Goal: Information Seeking & Learning: Find specific fact

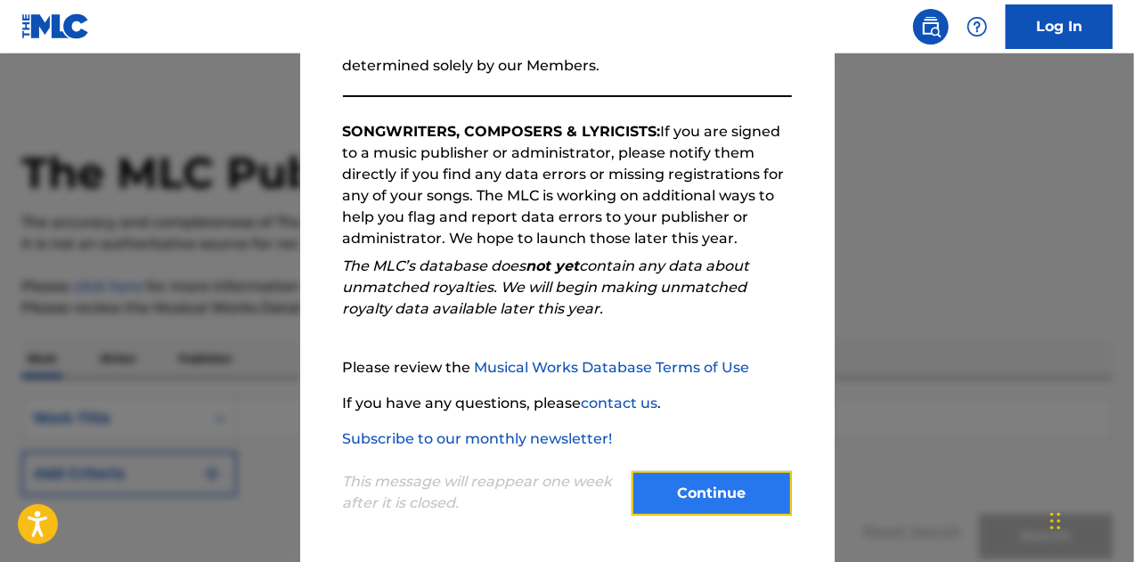
click at [713, 511] on button "Continue" at bounding box center [711, 493] width 160 height 45
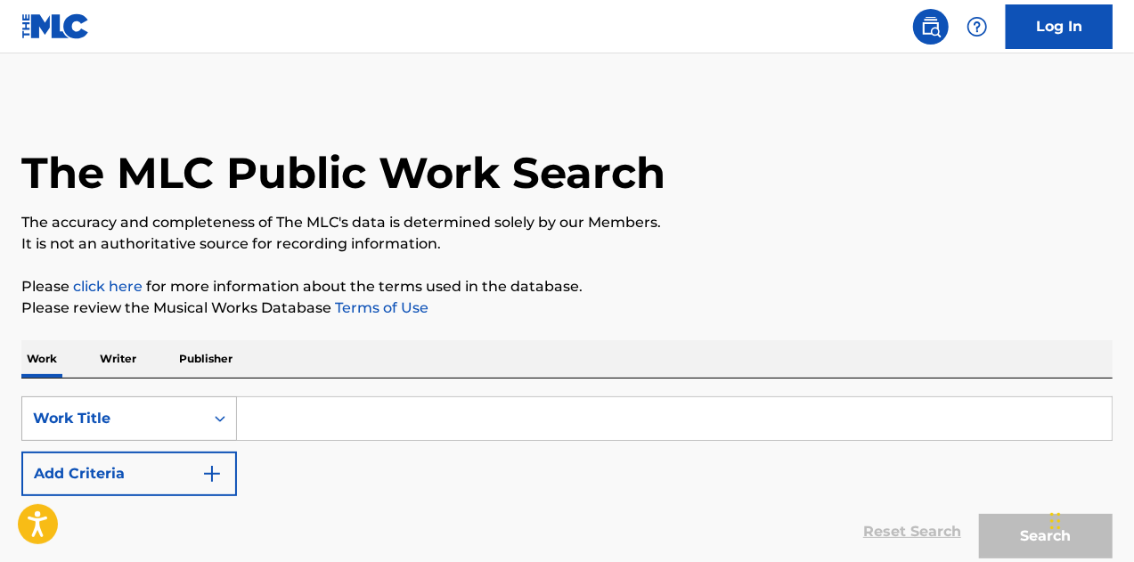
click at [173, 428] on div "Work Title" at bounding box center [113, 418] width 160 height 21
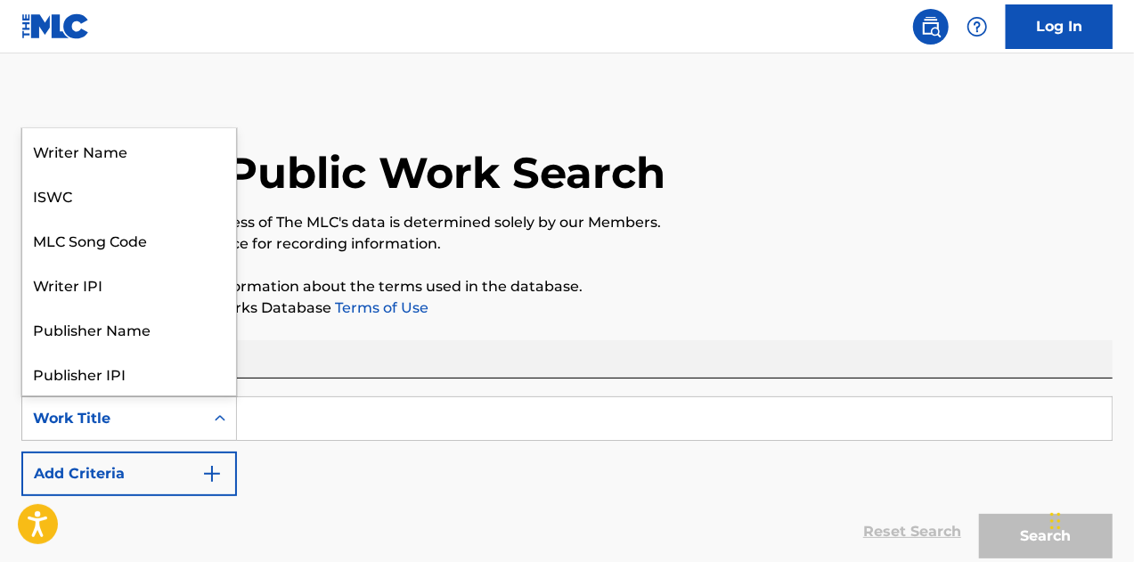
scroll to position [89, 0]
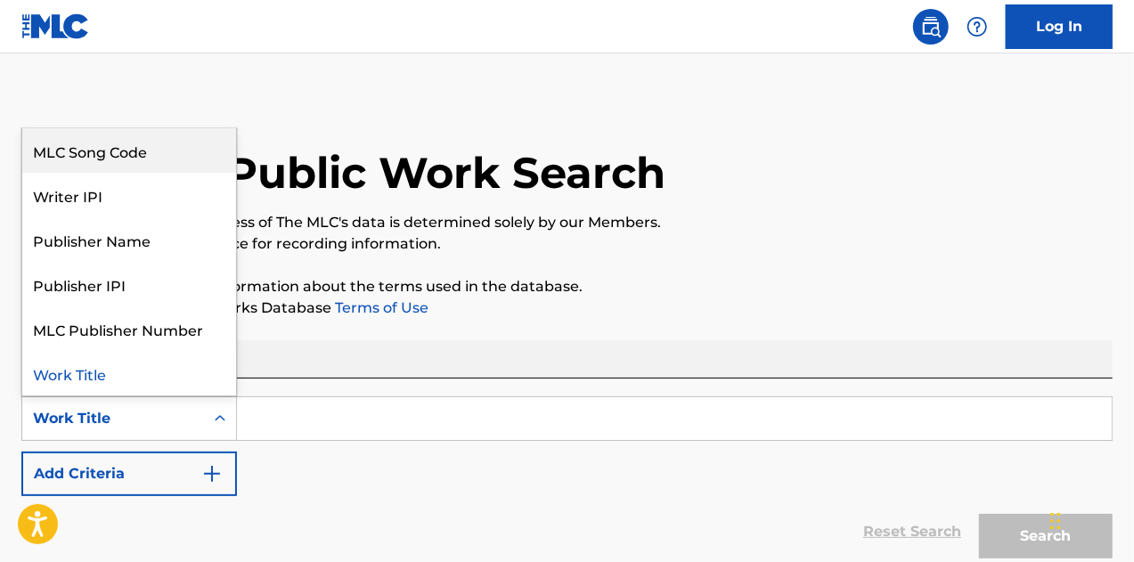
click at [114, 155] on div "MLC Song Code" at bounding box center [129, 150] width 214 height 45
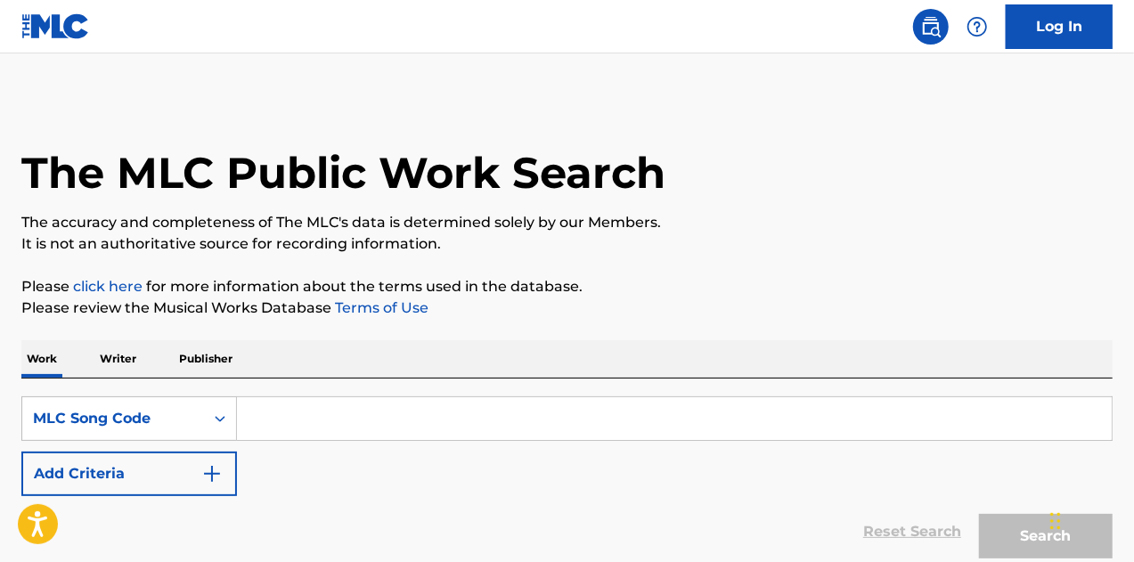
click at [385, 428] on input "Search Form" at bounding box center [674, 418] width 875 height 43
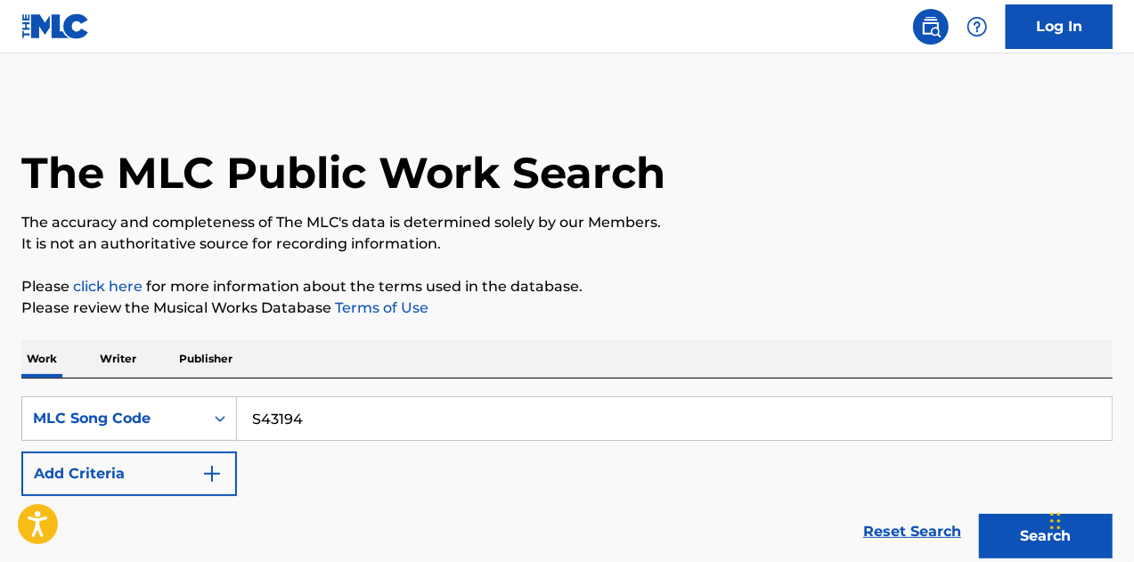
type input "S43194"
click at [979, 514] on button "Search" at bounding box center [1046, 536] width 134 height 45
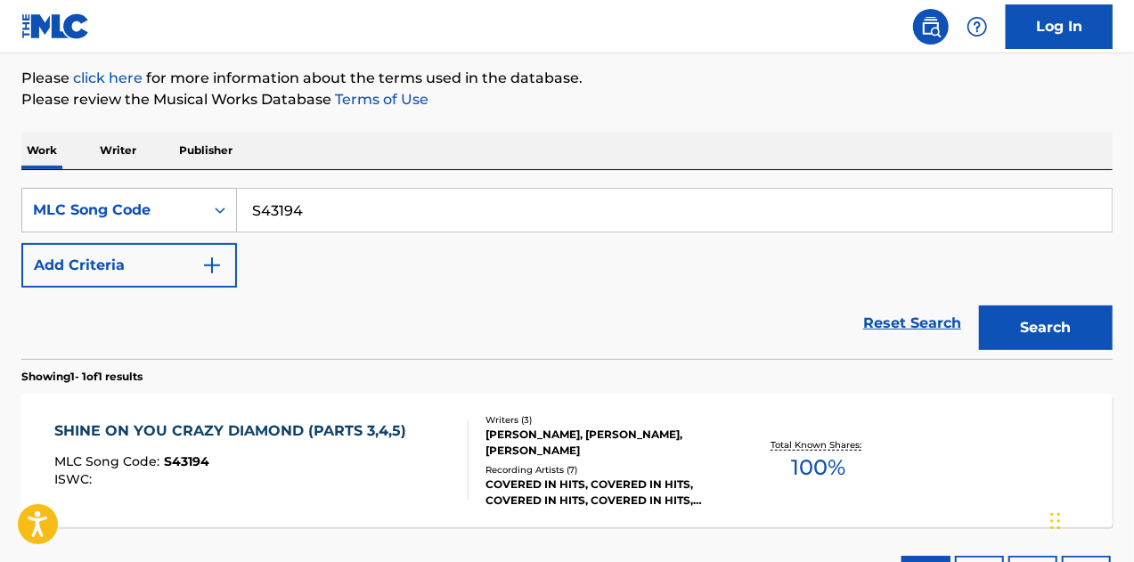
scroll to position [217, 0]
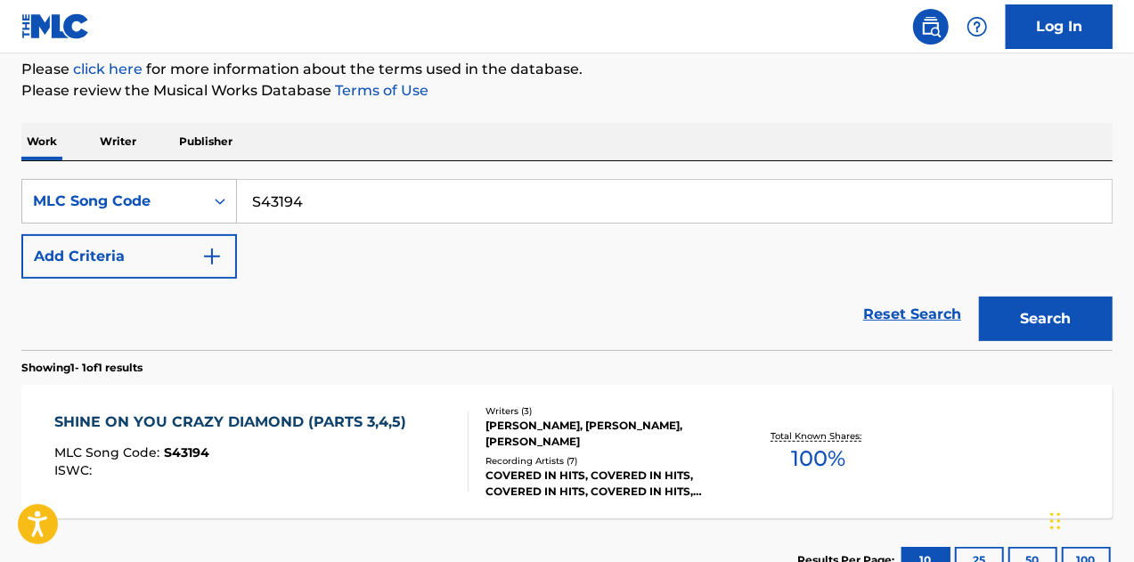
click at [604, 428] on div "[PERSON_NAME], [PERSON_NAME], [PERSON_NAME]" at bounding box center [606, 434] width 242 height 32
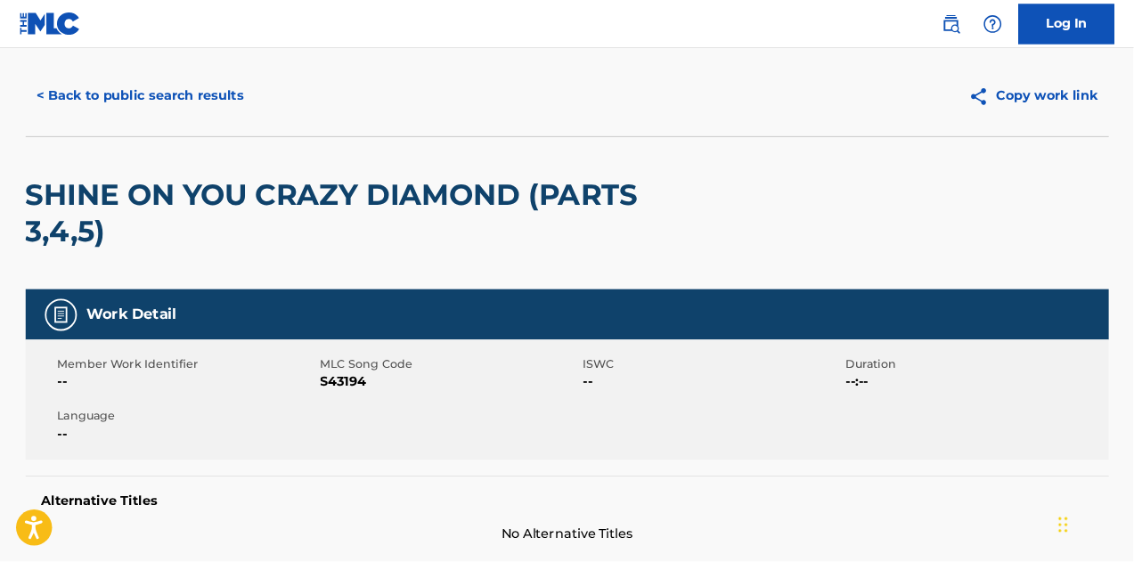
scroll to position [36, 0]
